Goal: Task Accomplishment & Management: Complete application form

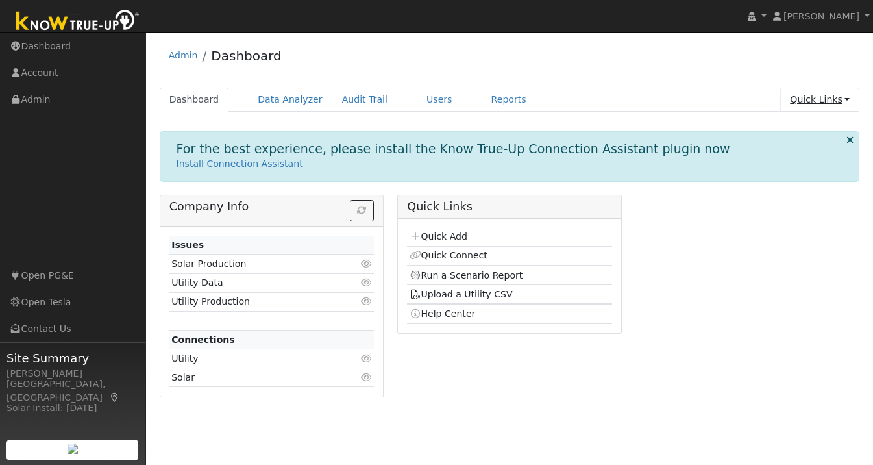
click at [841, 102] on link "Quick Links" at bounding box center [819, 100] width 79 height 24
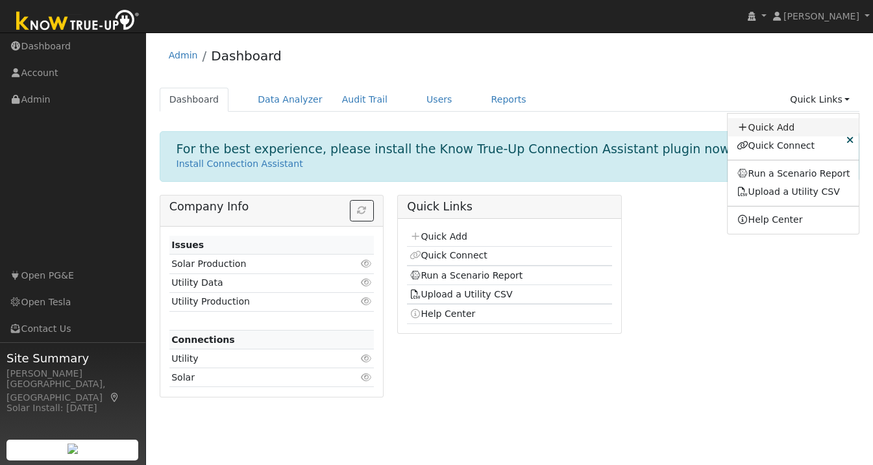
click at [782, 124] on link "Quick Add" at bounding box center [794, 127] width 132 height 18
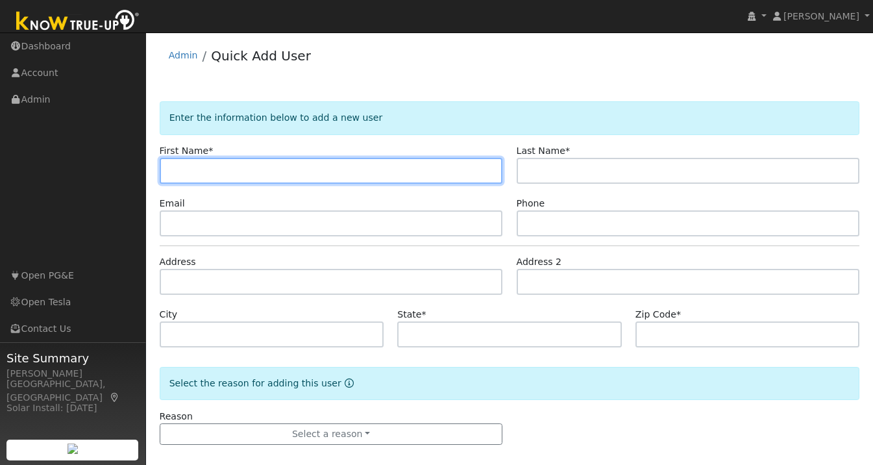
click at [268, 180] on input "text" at bounding box center [331, 171] width 343 height 26
paste input "Seth"
type input "Seth"
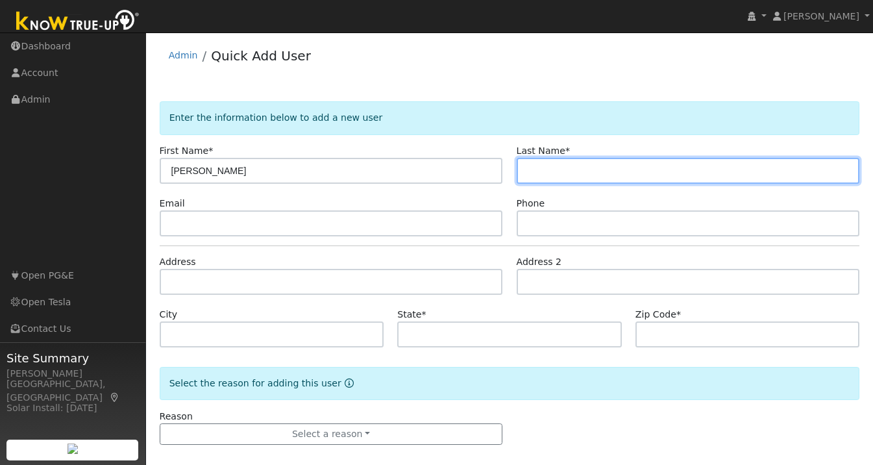
click at [559, 174] on input "text" at bounding box center [688, 171] width 343 height 26
paste input "Bertalotto"
type input "Bertalotto"
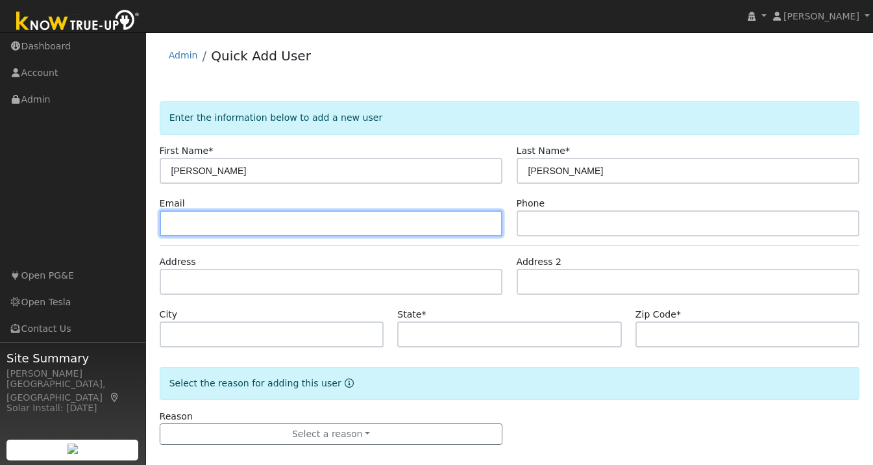
click at [300, 231] on input "text" at bounding box center [331, 223] width 343 height 26
paste input "all@bertalotto.net"
type input "all@bertalotto.net"
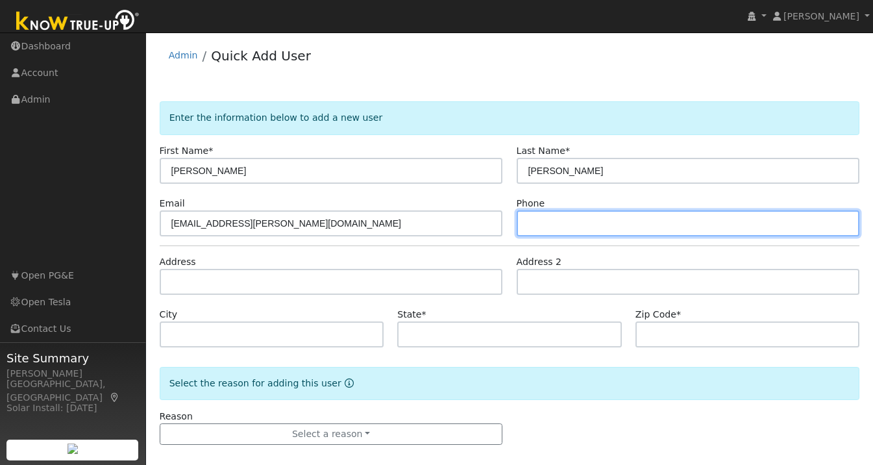
click at [563, 226] on input "text" at bounding box center [688, 223] width 343 height 26
paste input "508-951-3507"
type input "508-951-3507"
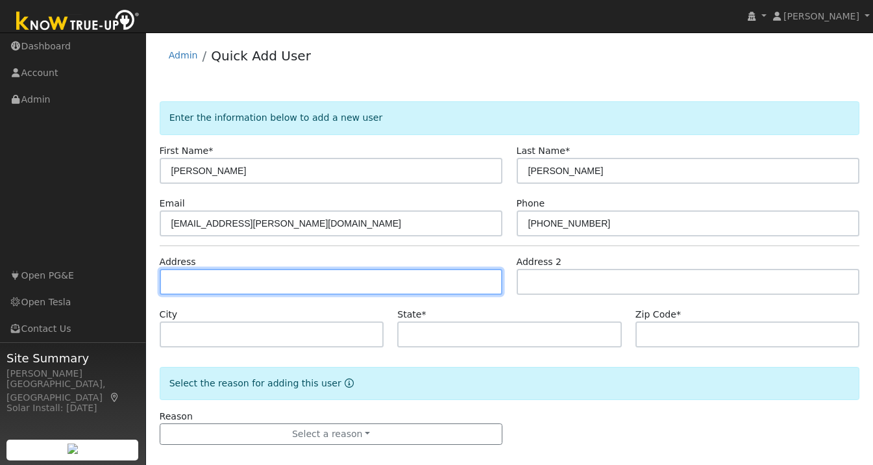
click at [213, 282] on input "text" at bounding box center [331, 282] width 343 height 26
paste input "11614 Regio Ct Dublin, CALIFORNIA 94"
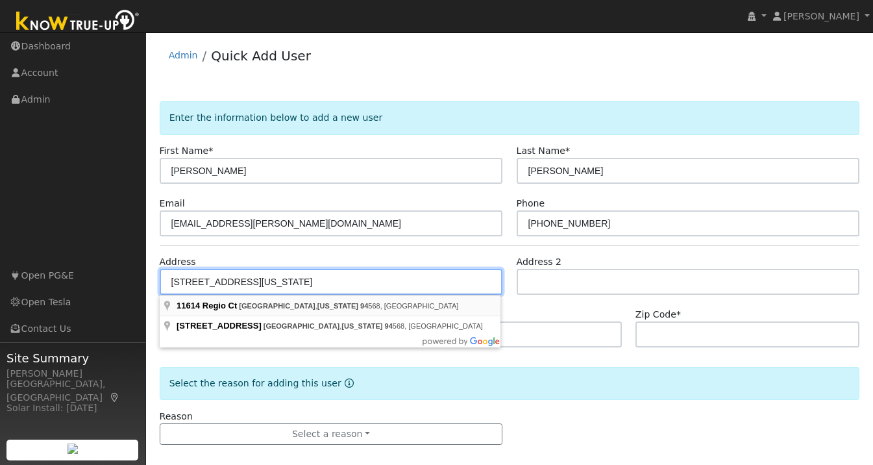
type input "11614 Regio Court"
type input "Dublin"
type input "CA"
type input "94568"
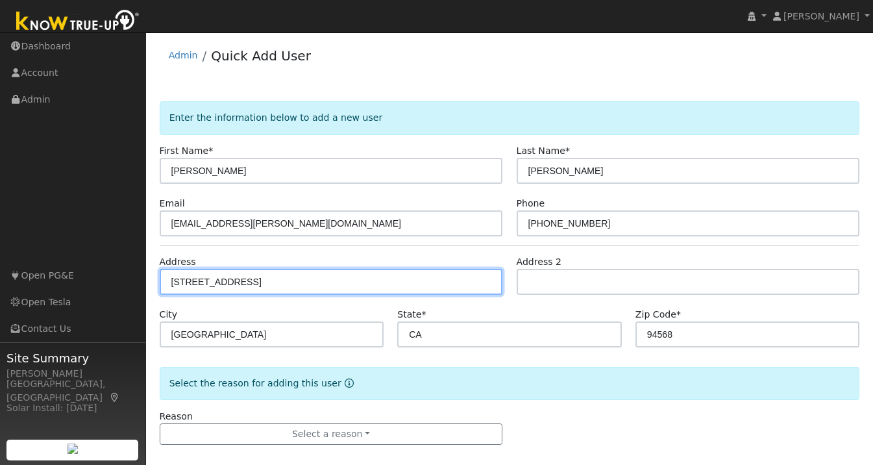
type input "11614 Regio Court"
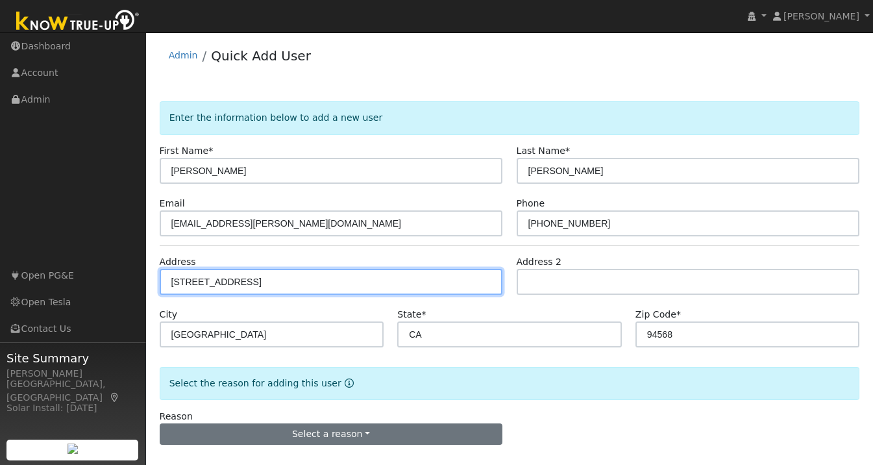
scroll to position [12, 0]
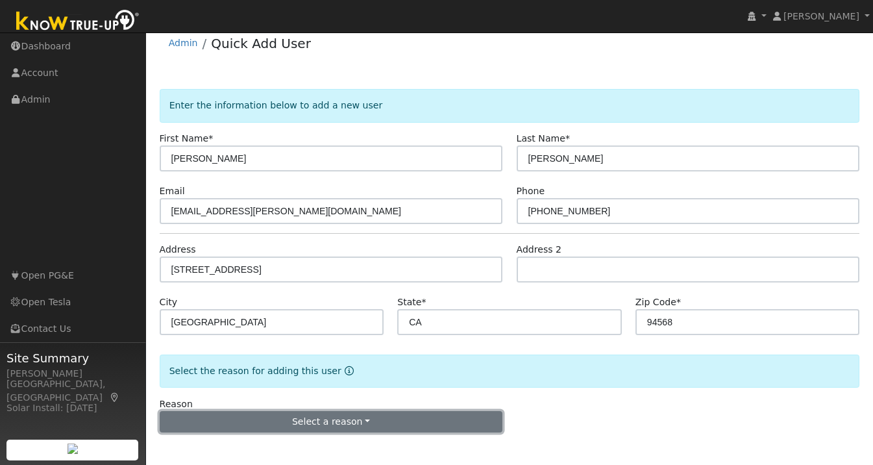
click at [351, 415] on button "Select a reason" at bounding box center [331, 422] width 343 height 22
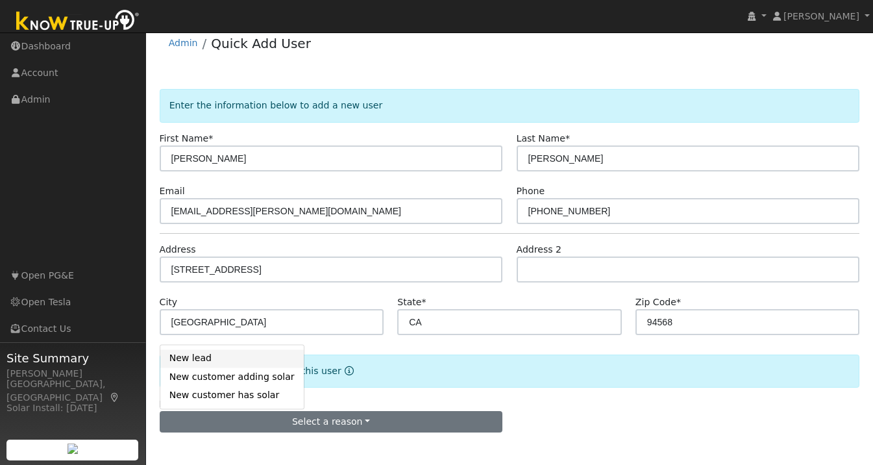
click at [221, 356] on link "New lead" at bounding box center [231, 358] width 143 height 18
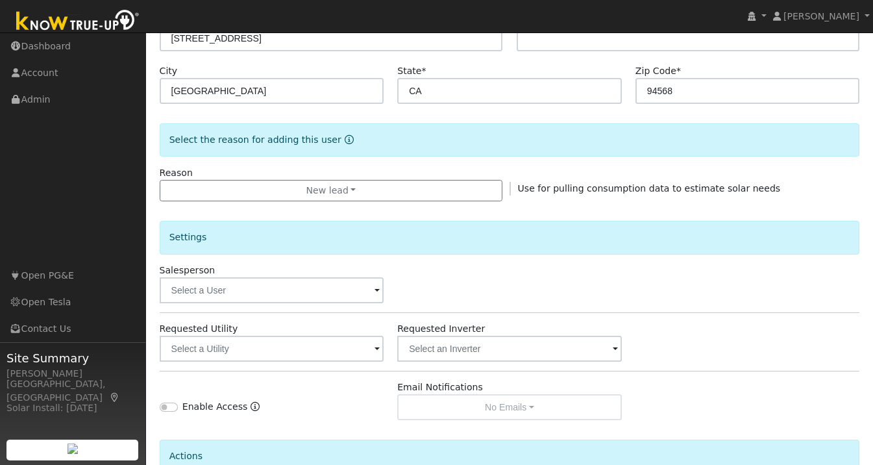
scroll to position [374, 0]
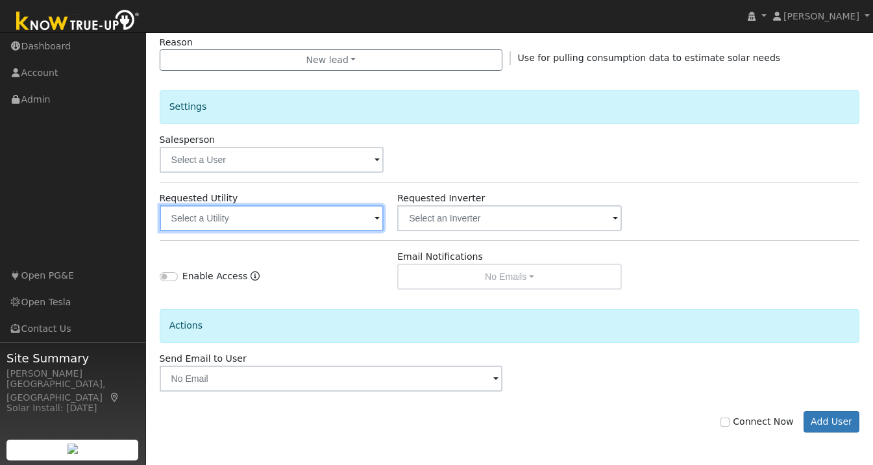
click at [369, 211] on input "text" at bounding box center [272, 218] width 225 height 26
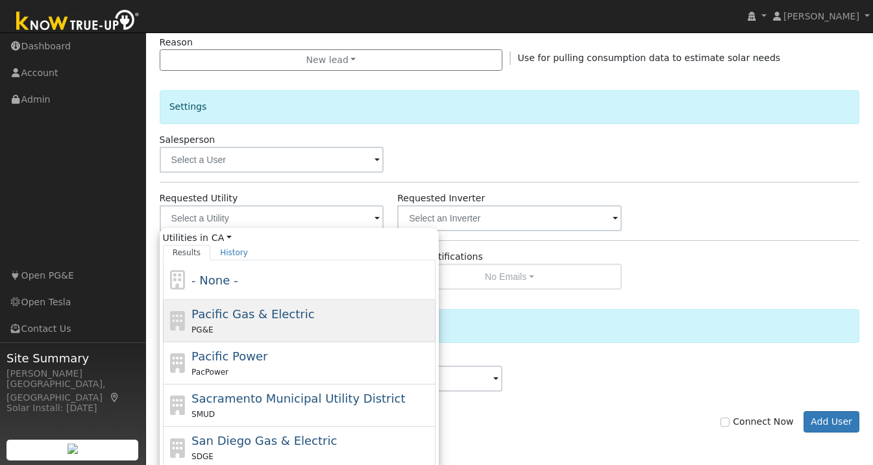
click at [308, 308] on div "Pacific Gas & Electric PG&E" at bounding box center [311, 320] width 241 height 31
type input "Pacific Gas & Electric"
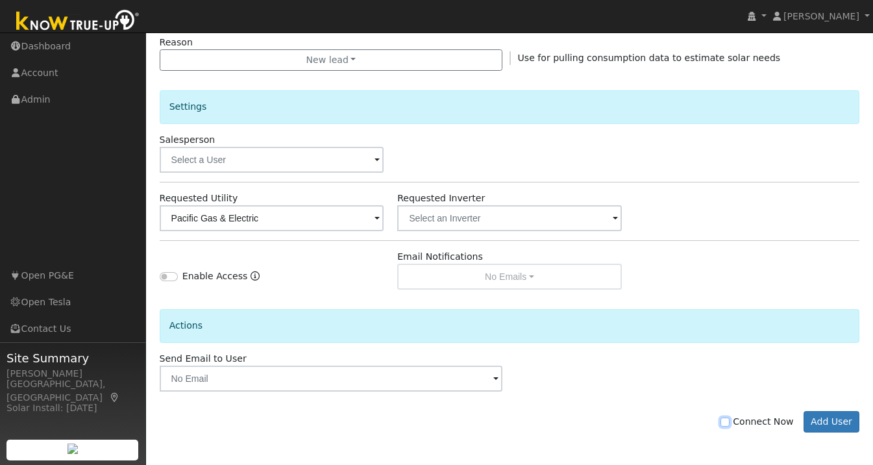
click at [727, 424] on input "Connect Now" at bounding box center [725, 421] width 9 height 9
checkbox input "true"
click at [846, 420] on button "Add User" at bounding box center [832, 422] width 56 height 22
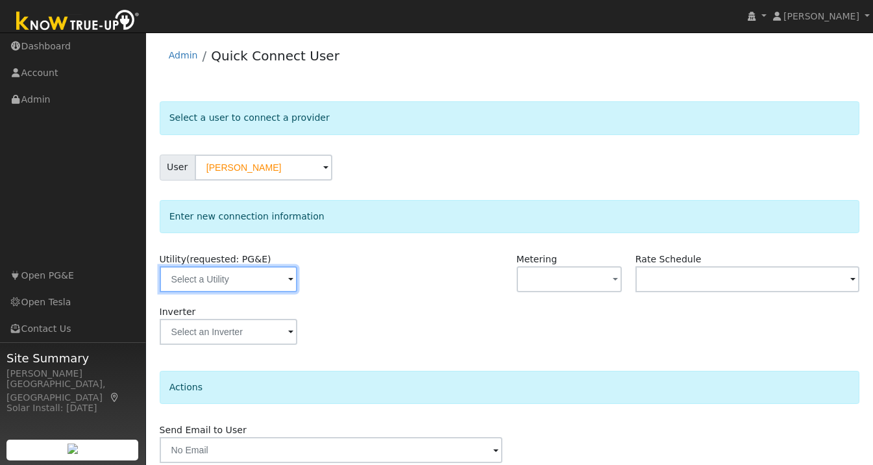
click at [277, 282] on input "text" at bounding box center [229, 279] width 138 height 26
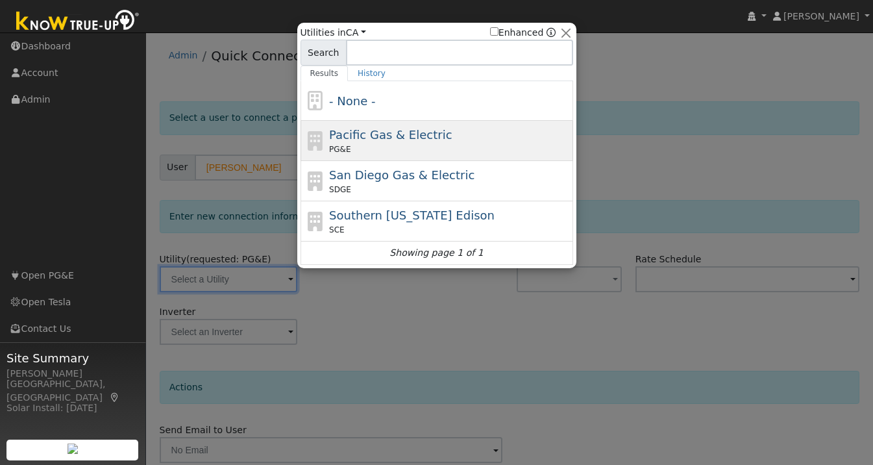
click at [393, 145] on div "PG&E" at bounding box center [449, 149] width 241 height 12
type input "PG&E"
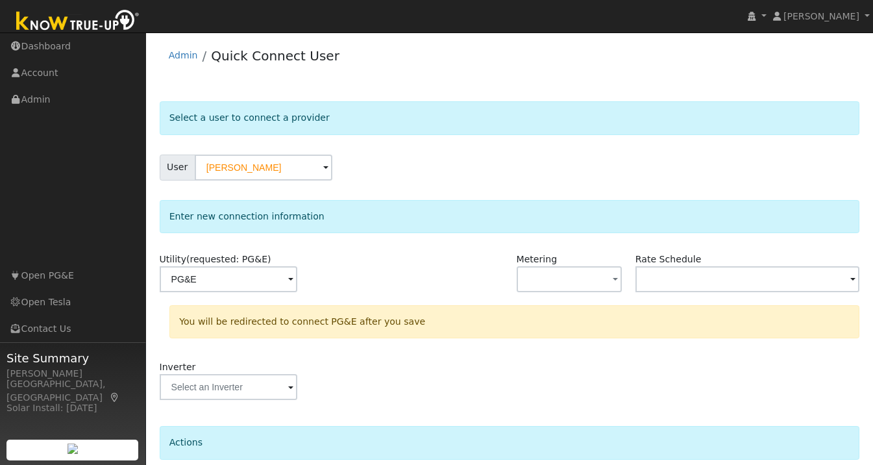
scroll to position [108, 0]
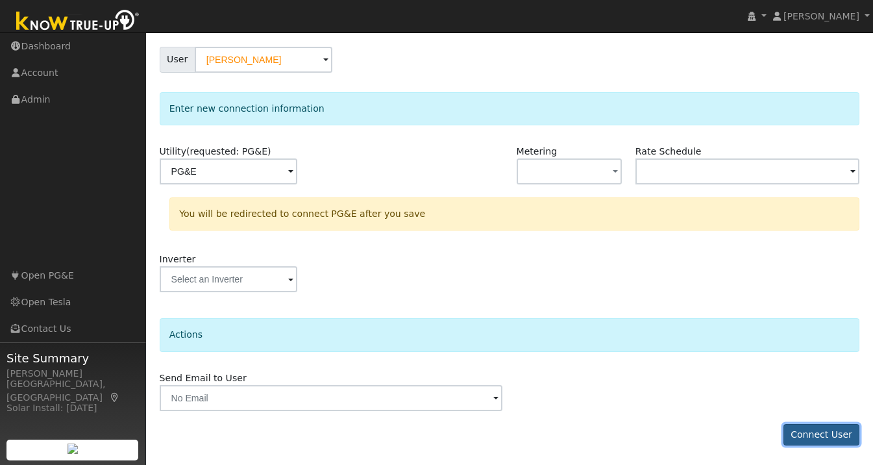
click at [819, 439] on button "Connect User" at bounding box center [822, 435] width 77 height 22
